Goal: Check status: Check status

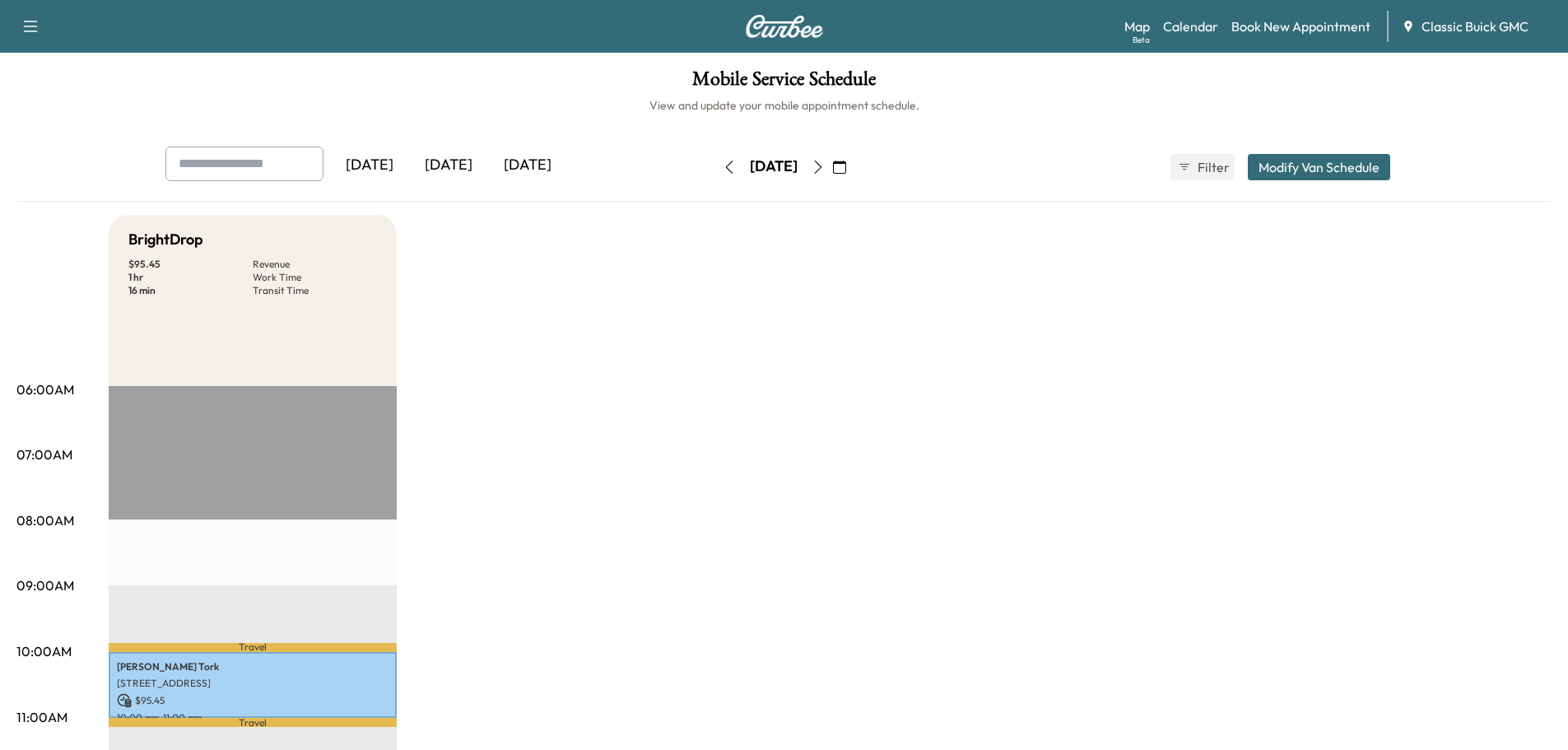
click at [520, 166] on div "[DATE]" at bounding box center [527, 165] width 79 height 38
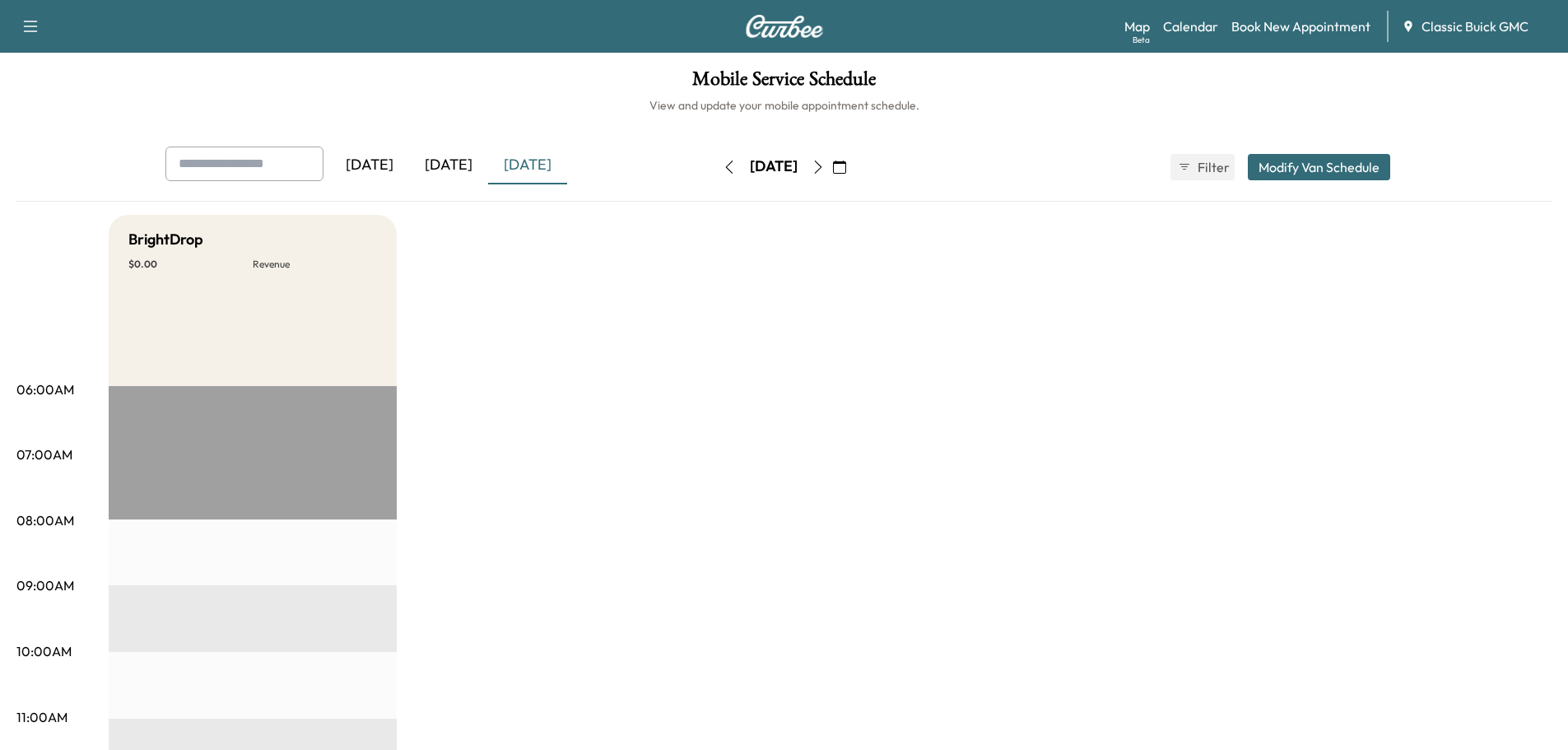
click at [443, 160] on div "[DATE]" at bounding box center [448, 165] width 79 height 38
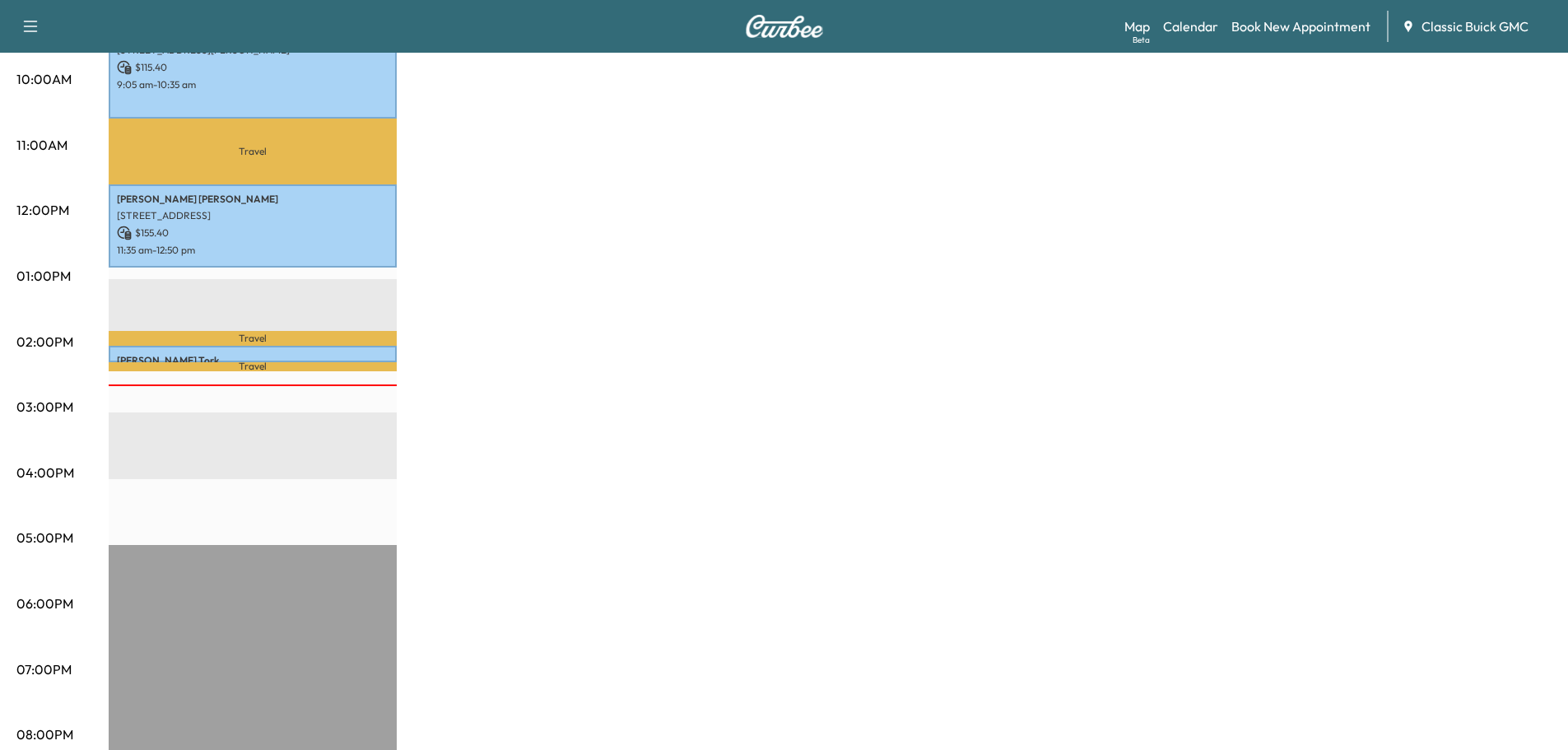
scroll to position [576, 0]
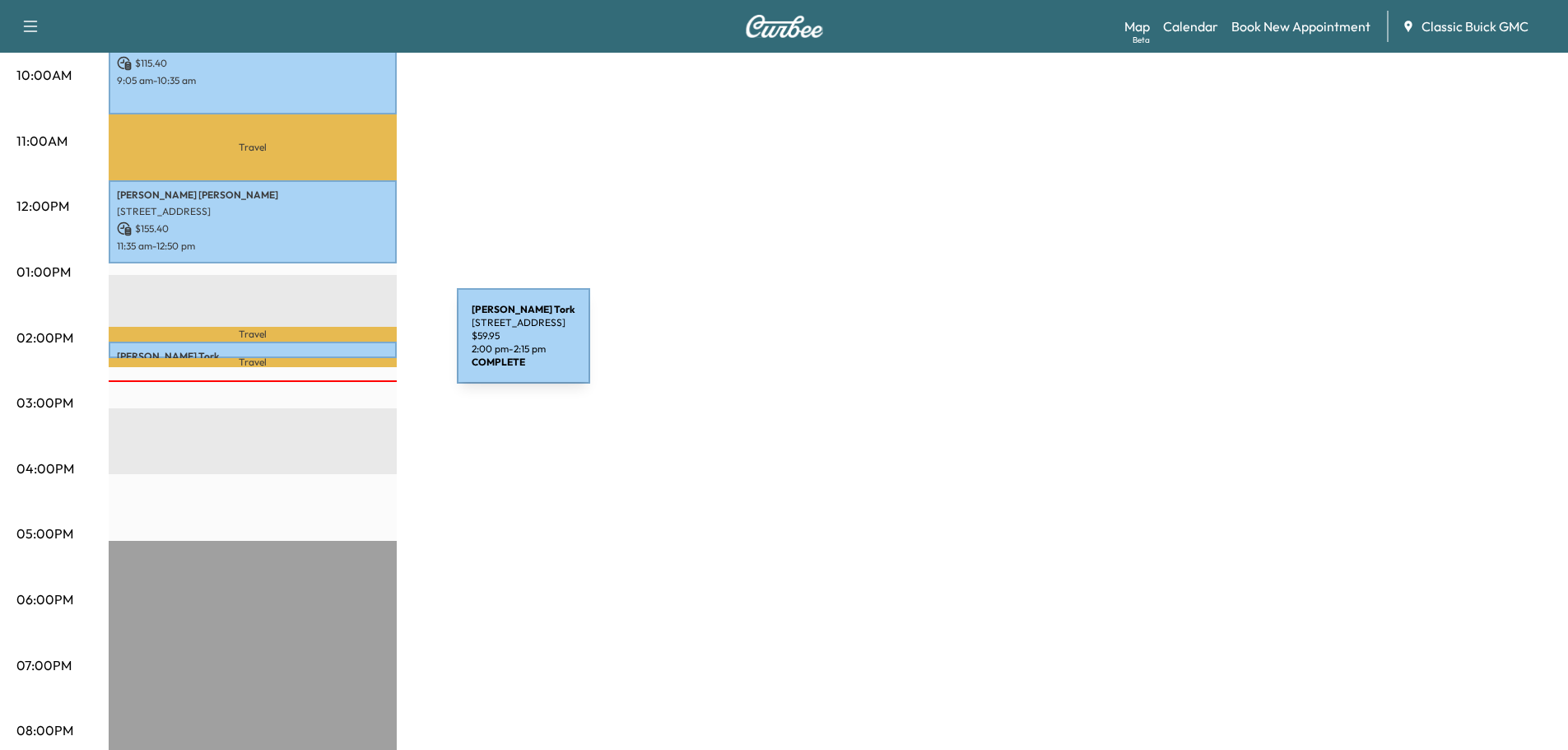
click at [334, 350] on p "Amir Tork" at bounding box center [253, 357] width 272 height 14
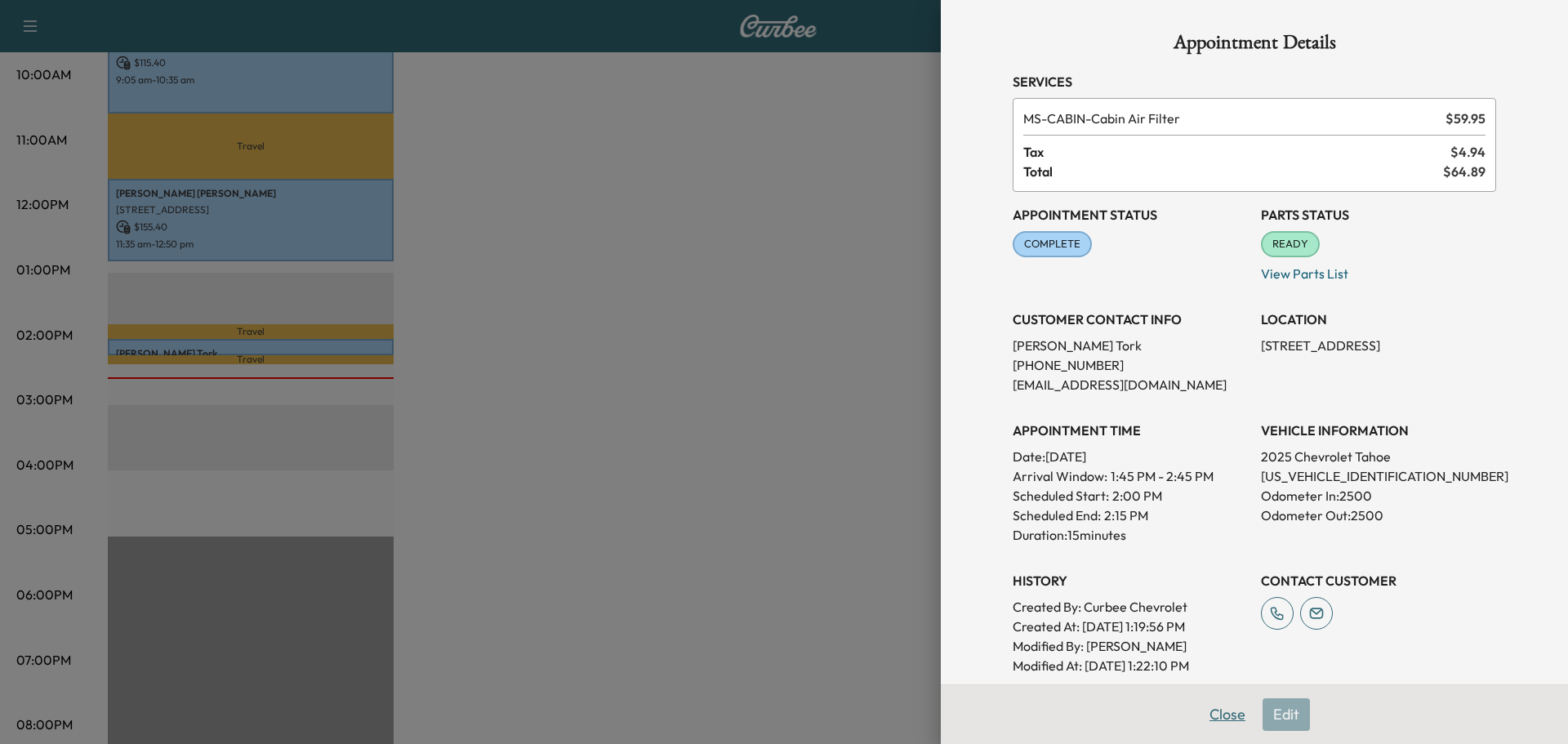
click at [1213, 721] on button "Close" at bounding box center [1227, 715] width 57 height 33
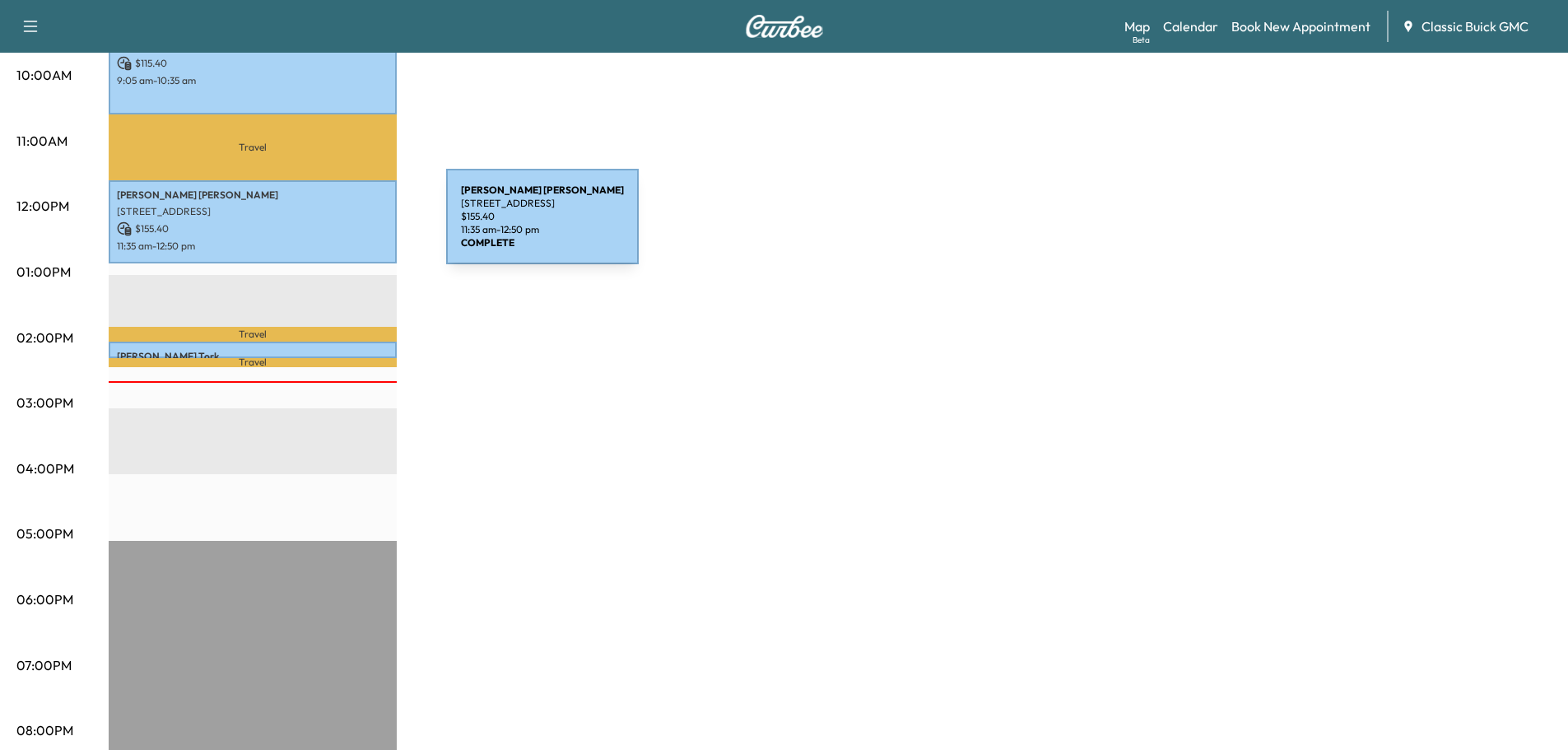
click at [323, 226] on p "$ 155.40" at bounding box center [253, 228] width 272 height 15
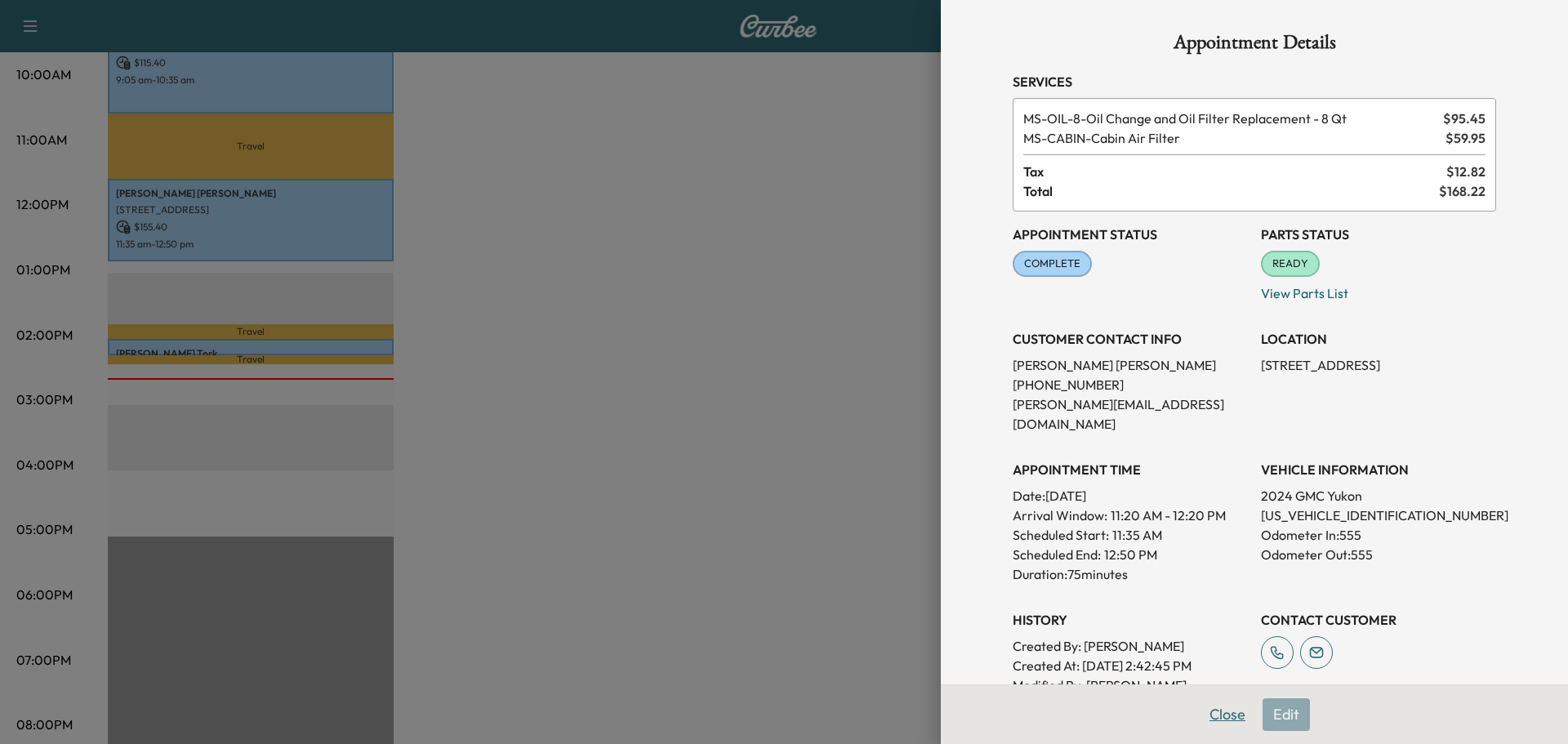
click at [1227, 717] on button "Close" at bounding box center [1227, 715] width 57 height 33
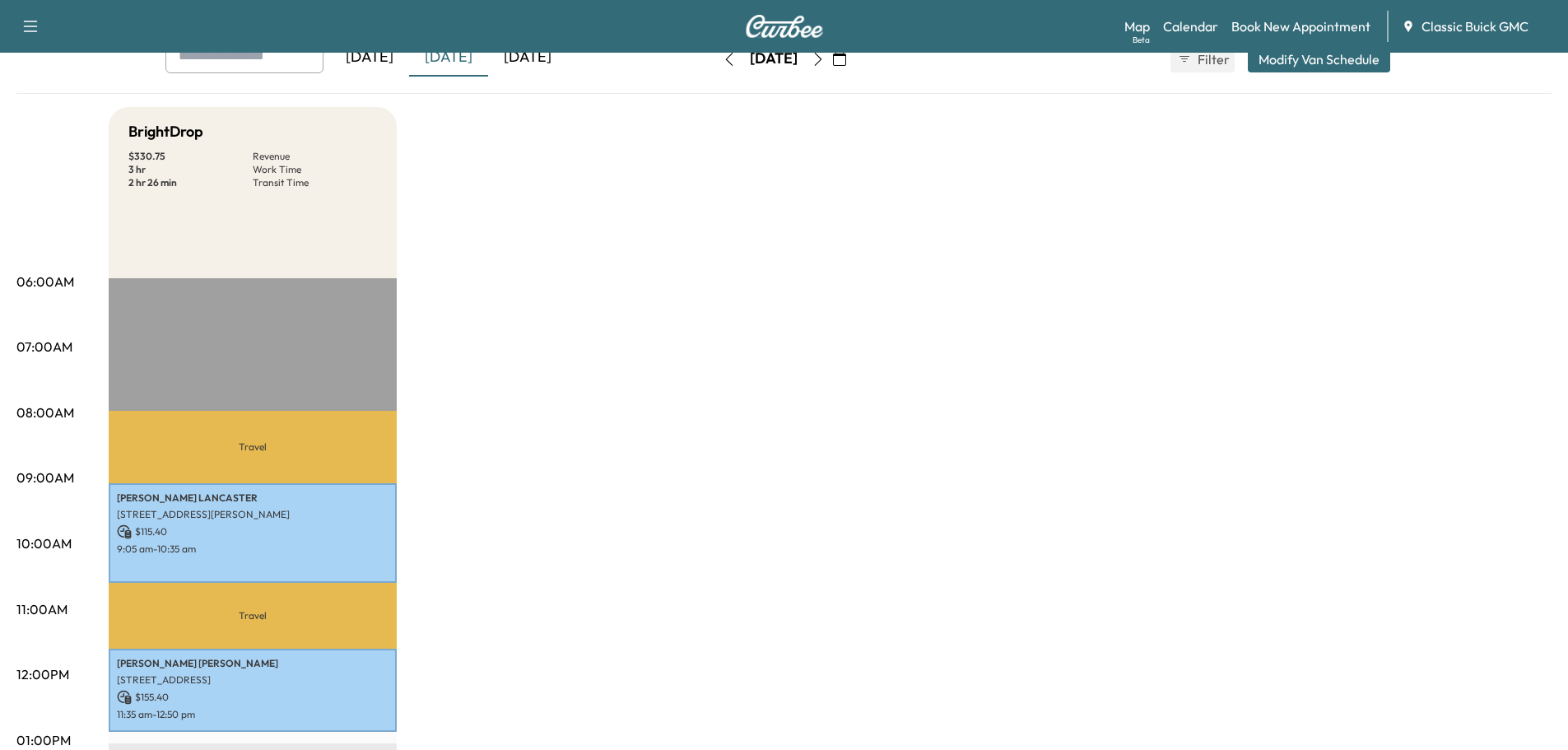
scroll to position [0, 0]
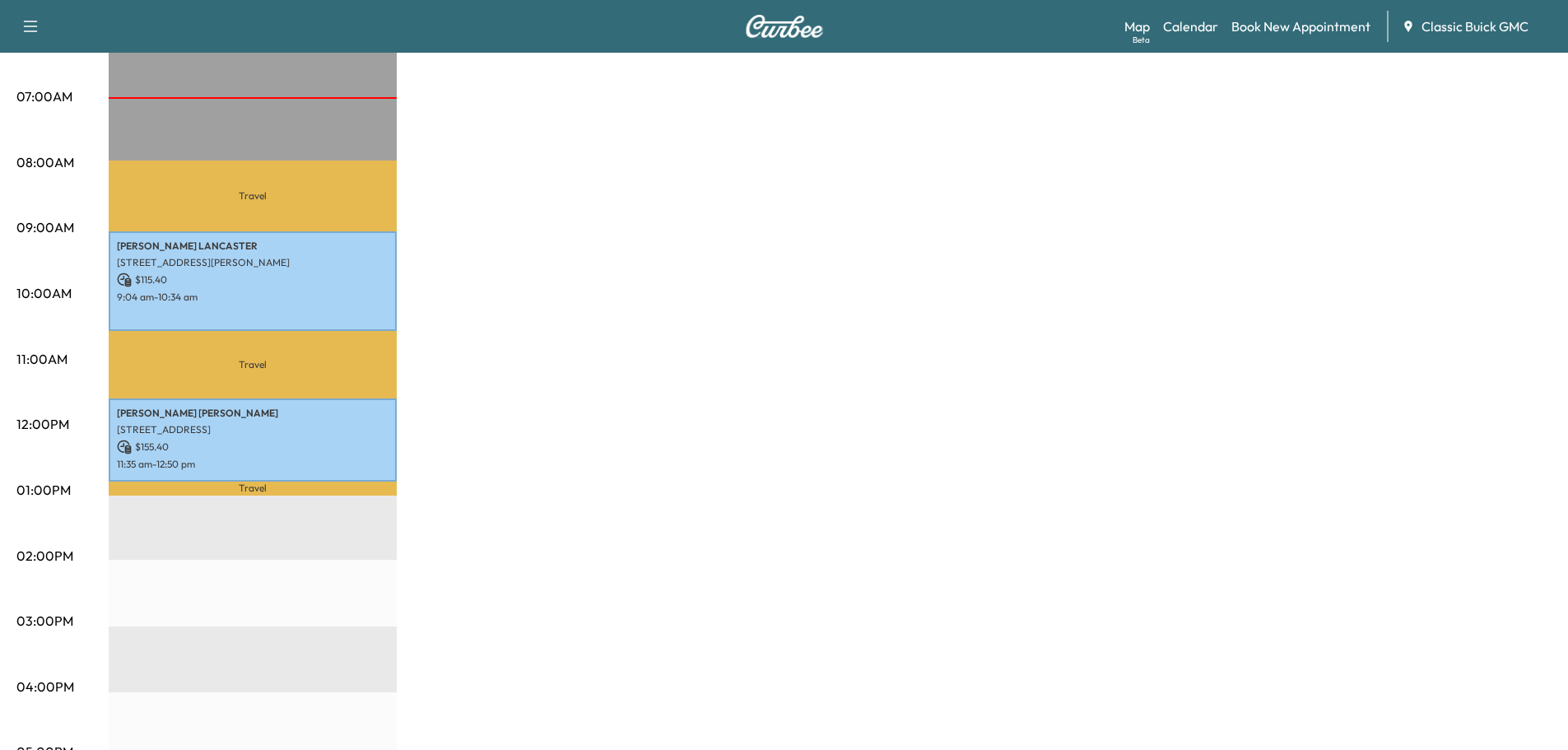
scroll to position [329, 0]
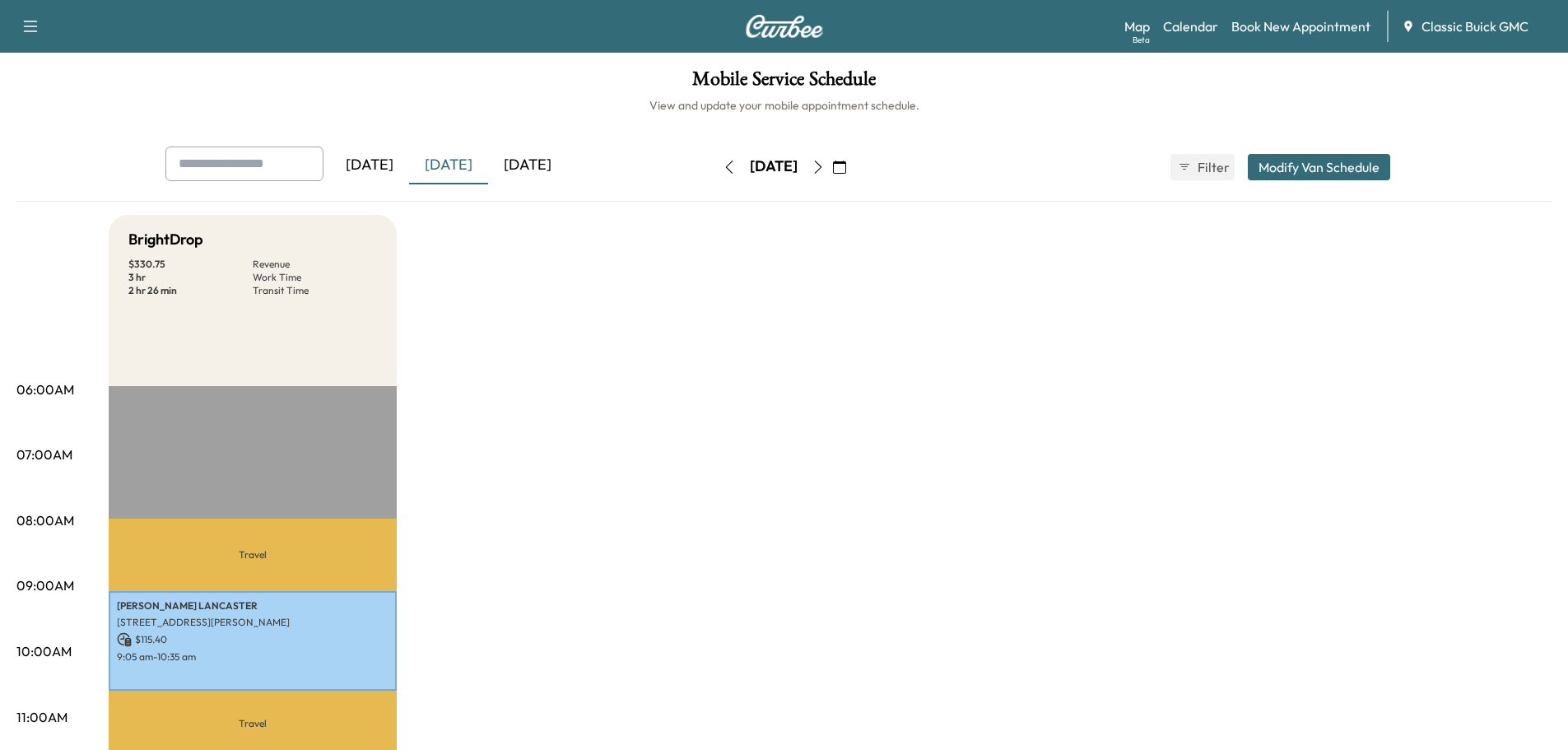
click at [537, 161] on div "[DATE]" at bounding box center [527, 165] width 79 height 38
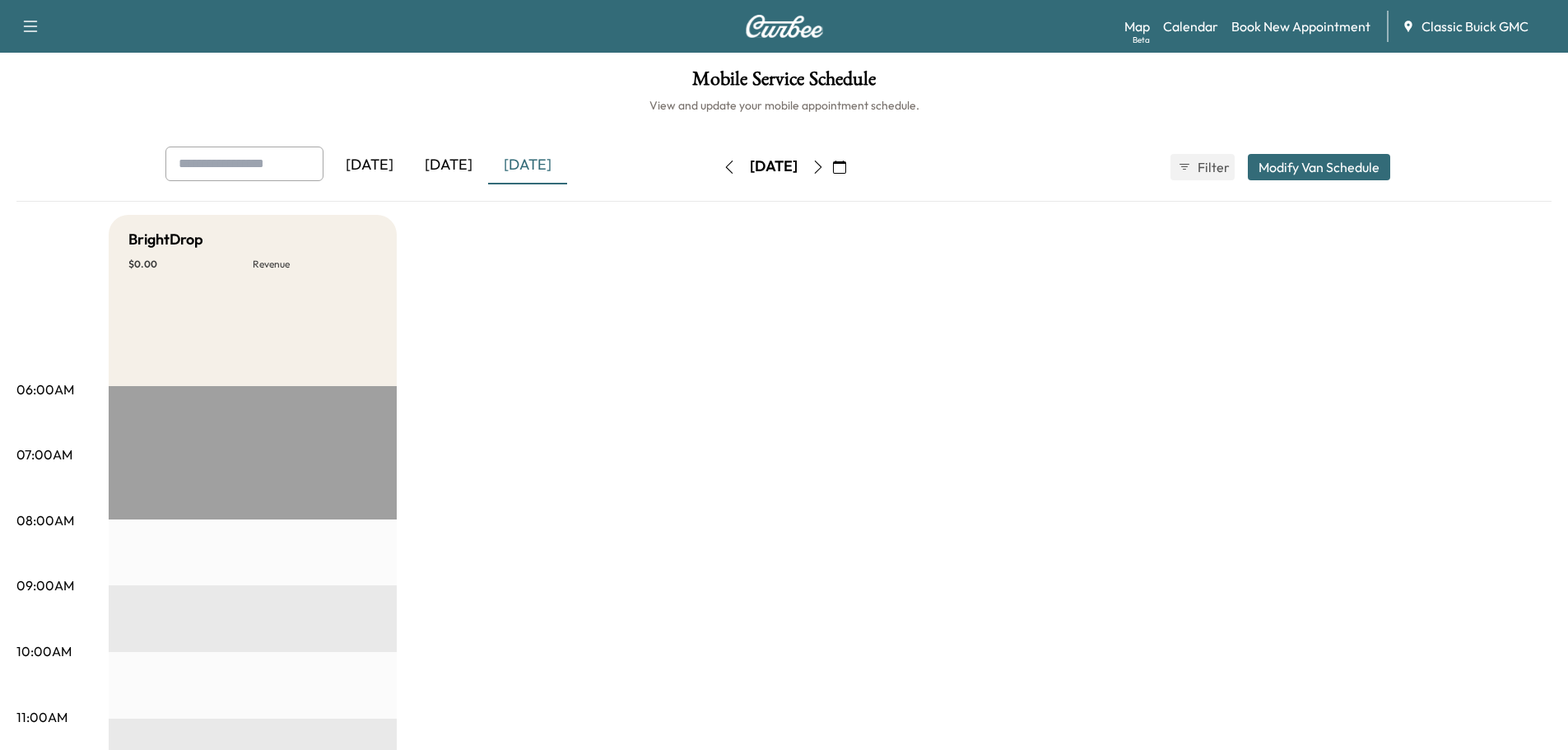
click at [452, 159] on div "[DATE]" at bounding box center [448, 165] width 79 height 38
